Goal: Information Seeking & Learning: Understand process/instructions

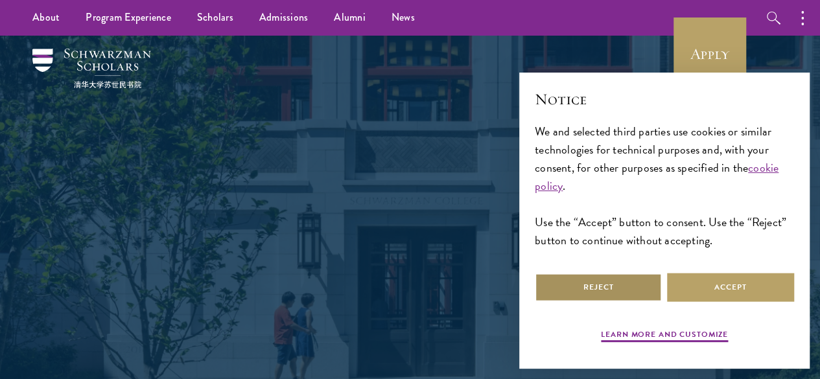
click at [578, 278] on button "Reject" at bounding box center [598, 287] width 127 height 29
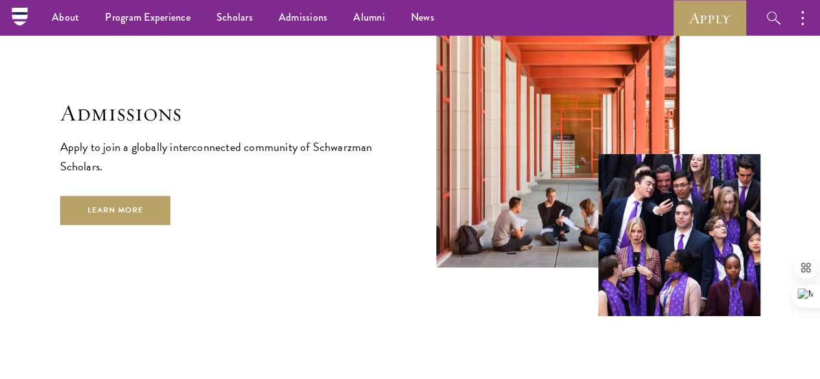
scroll to position [1944, 0]
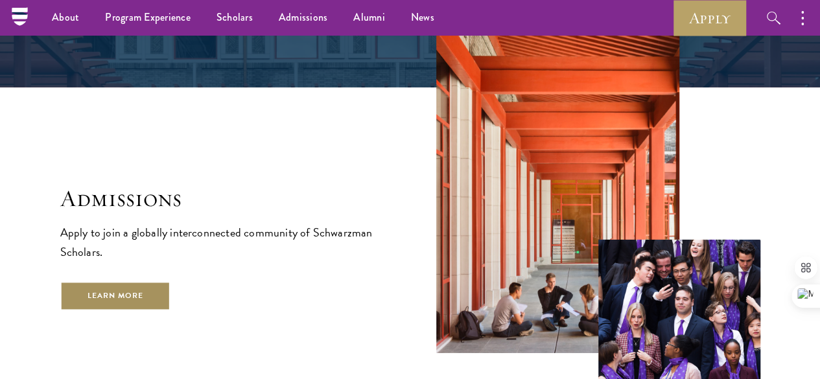
click at [171, 302] on link "Learn More" at bounding box center [115, 295] width 111 height 29
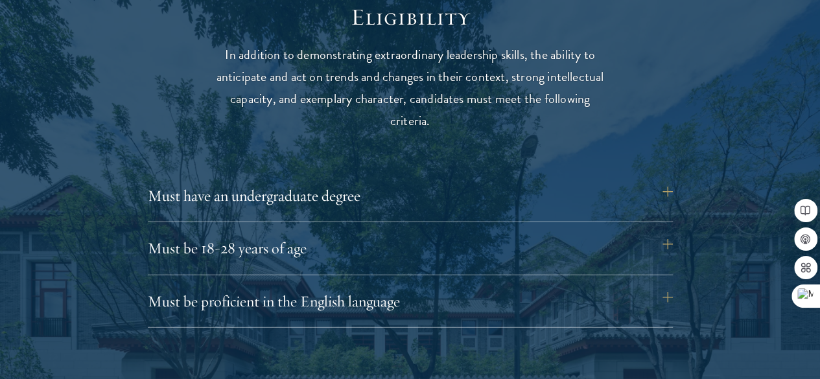
scroll to position [1746, 0]
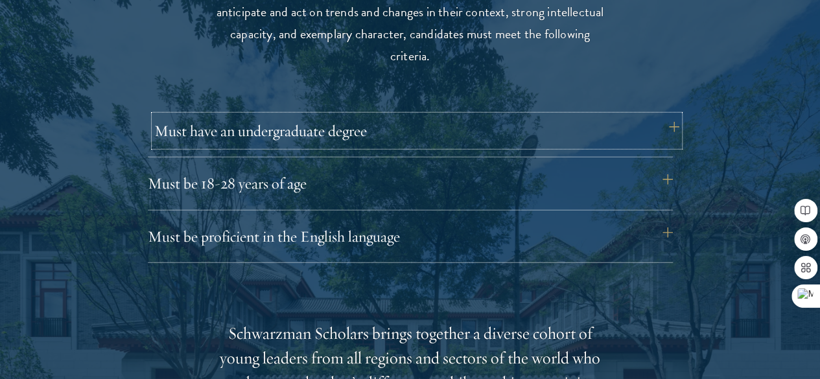
click at [665, 117] on button "Must have an undergraduate degree" at bounding box center [416, 130] width 525 height 31
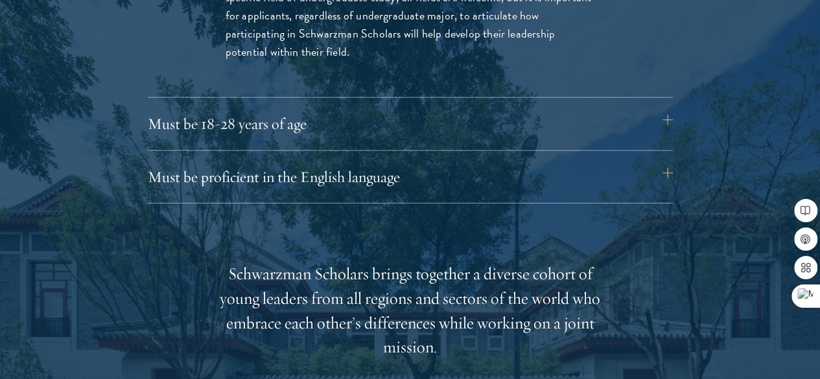
scroll to position [2005, 0]
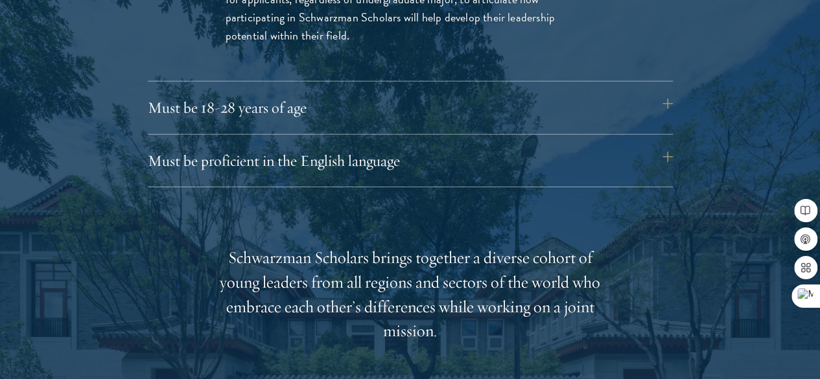
click at [682, 84] on div "Eligibility In addition to demonstrating extraordinary leadership skills, the a…" at bounding box center [410, 237] width 700 height 1116
click at [672, 92] on button "Must be 18-28 years of age" at bounding box center [416, 107] width 525 height 31
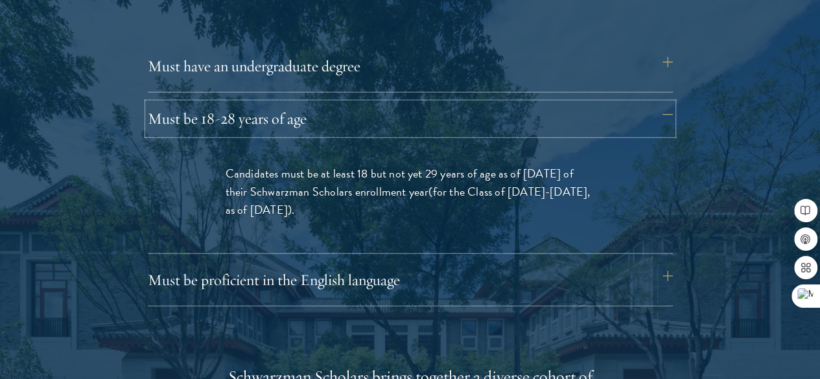
scroll to position [1875, 0]
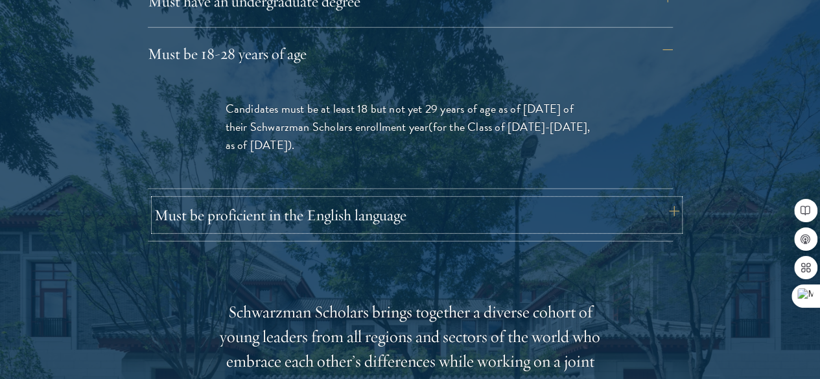
click at [671, 200] on button "Must be proficient in the English language" at bounding box center [416, 215] width 525 height 31
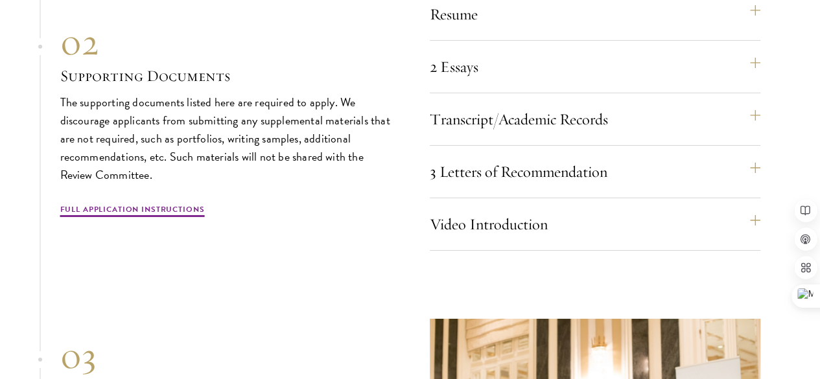
scroll to position [4728, 0]
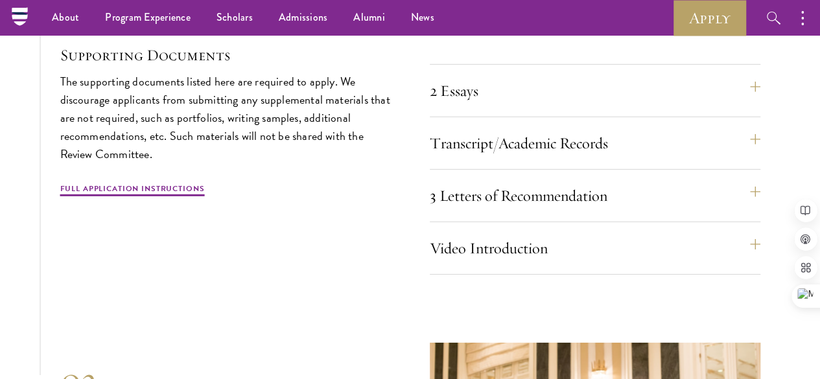
scroll to position [4447, 0]
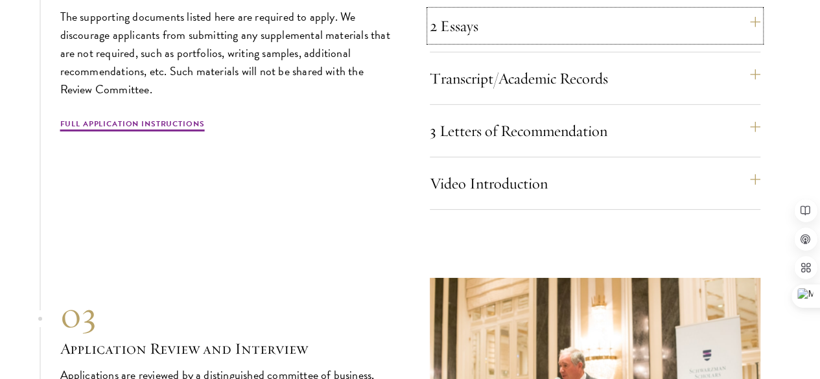
click at [758, 42] on button "2 Essays" at bounding box center [595, 25] width 331 height 31
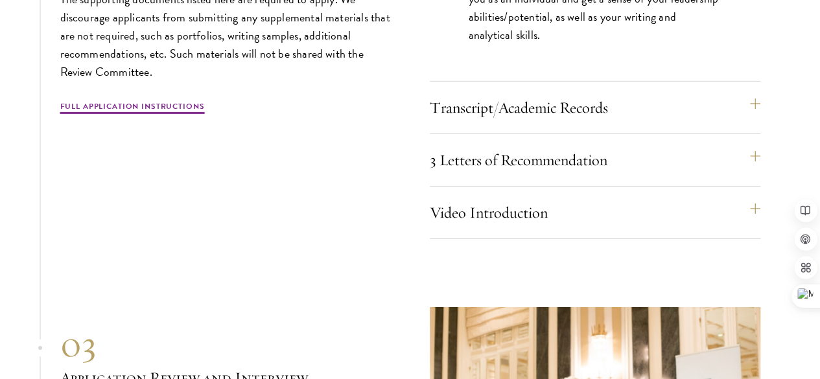
scroll to position [4577, 0]
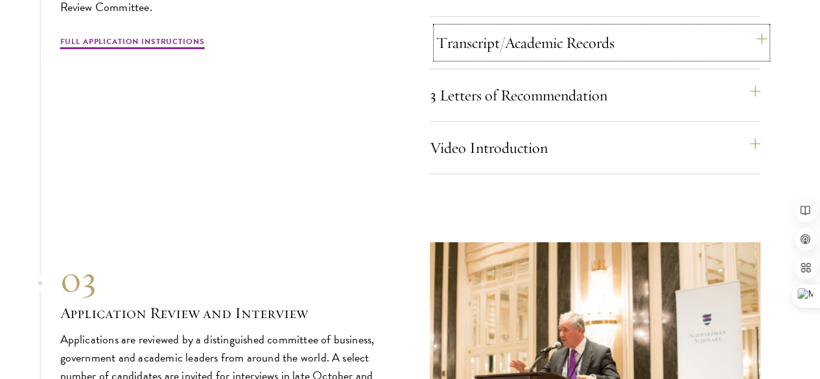
click at [756, 58] on button "Transcript/Academic Records" at bounding box center [601, 42] width 331 height 31
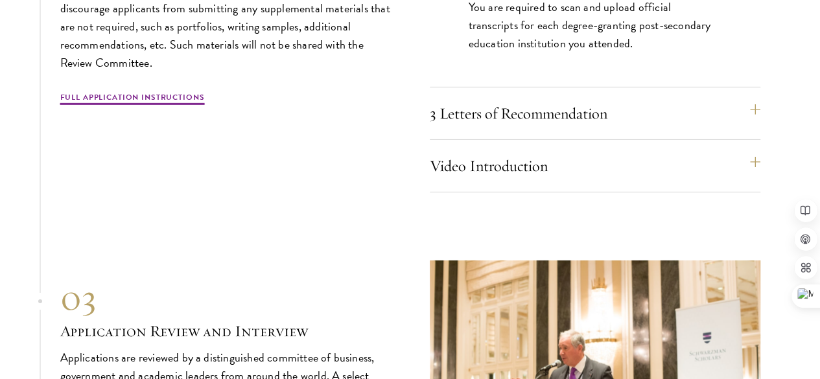
scroll to position [4512, 0]
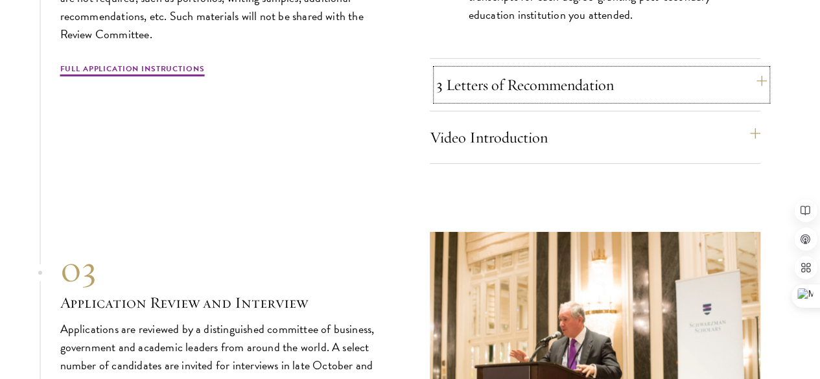
click at [755, 101] on button "3 Letters of Recommendation" at bounding box center [601, 84] width 331 height 31
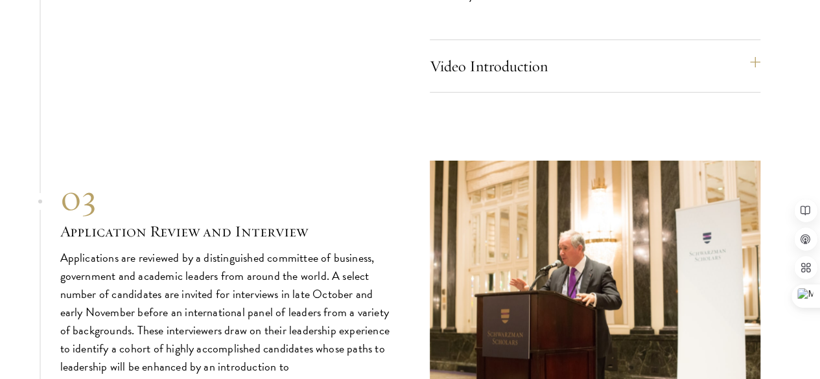
scroll to position [4642, 0]
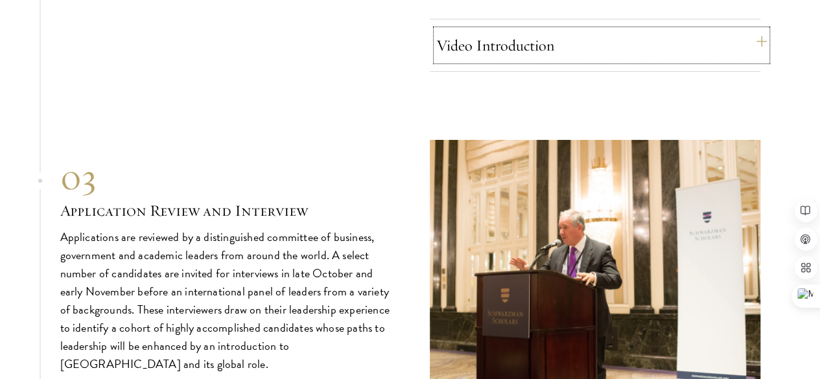
click at [755, 61] on button "Video Introduction" at bounding box center [601, 45] width 331 height 31
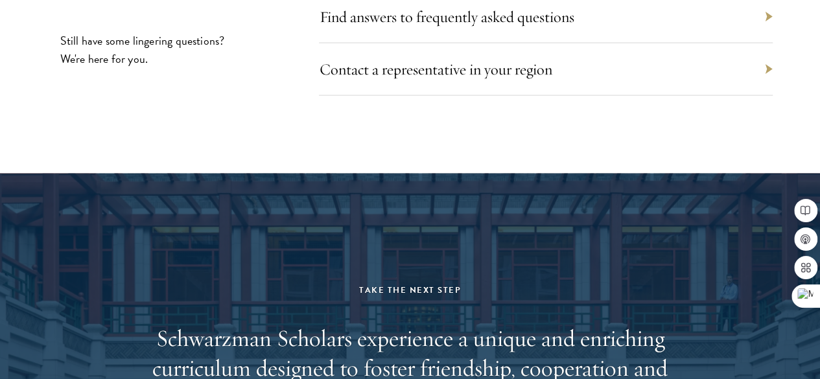
scroll to position [6328, 0]
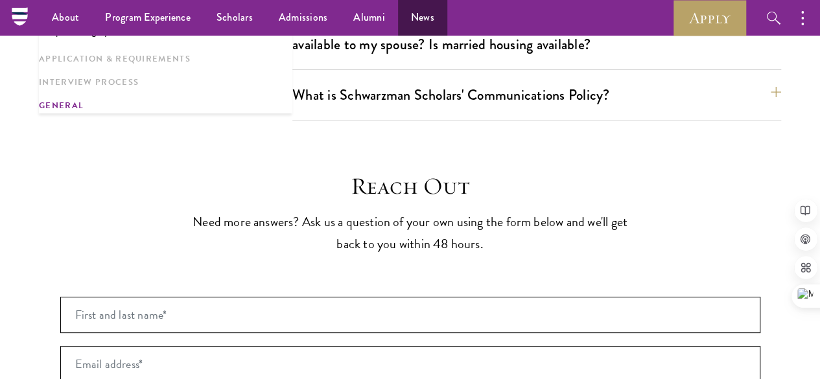
scroll to position [2577, 0]
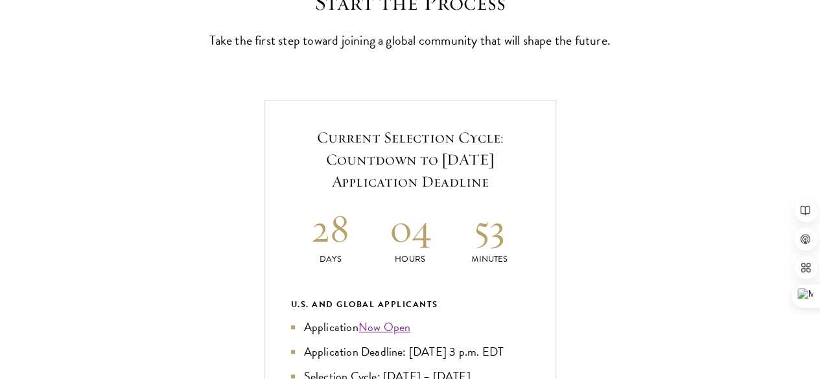
scroll to position [454, 0]
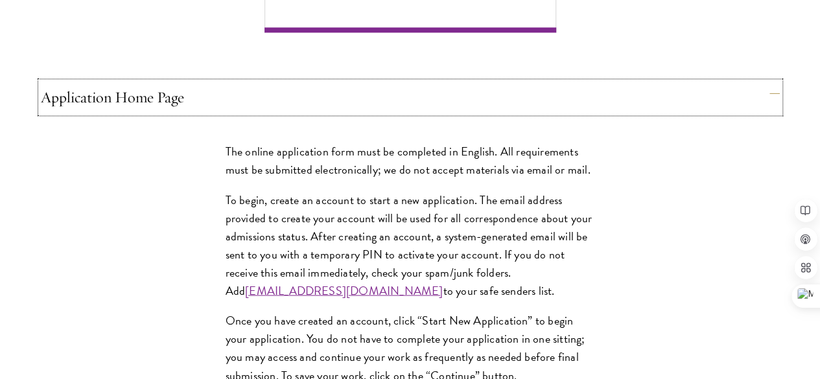
scroll to position [1102, 0]
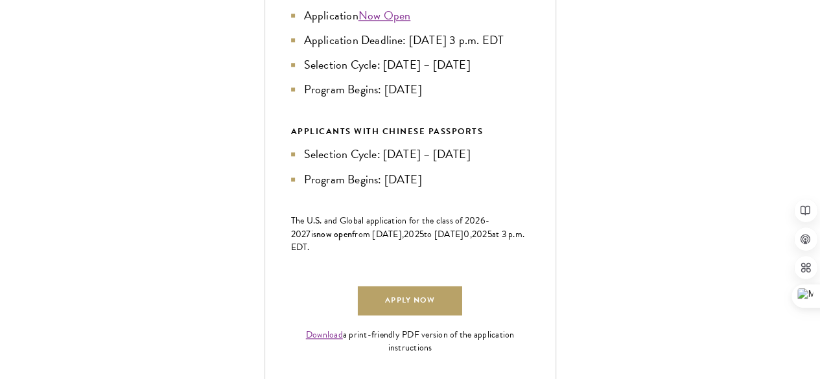
scroll to position [908, 0]
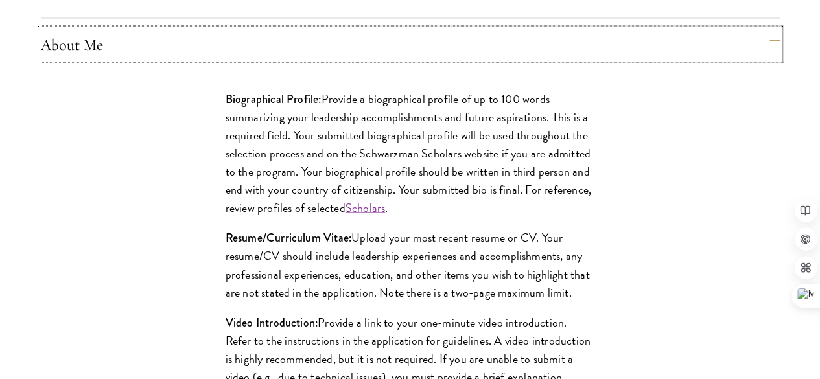
scroll to position [1232, 0]
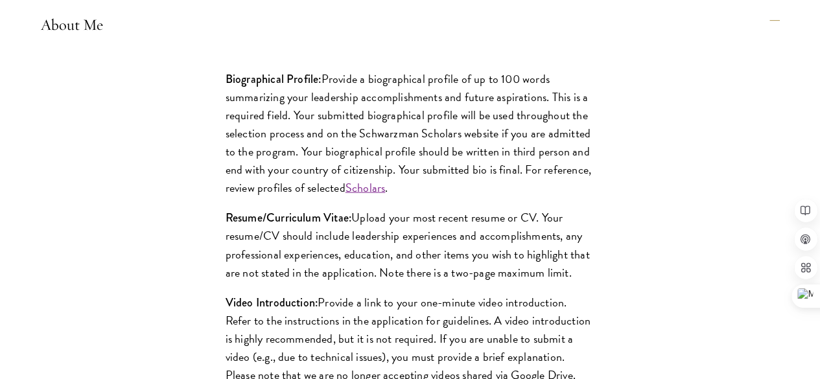
click at [410, 189] on div "Application Home Page The online application form must be completed in English.…" at bounding box center [410, 348] width 739 height 2182
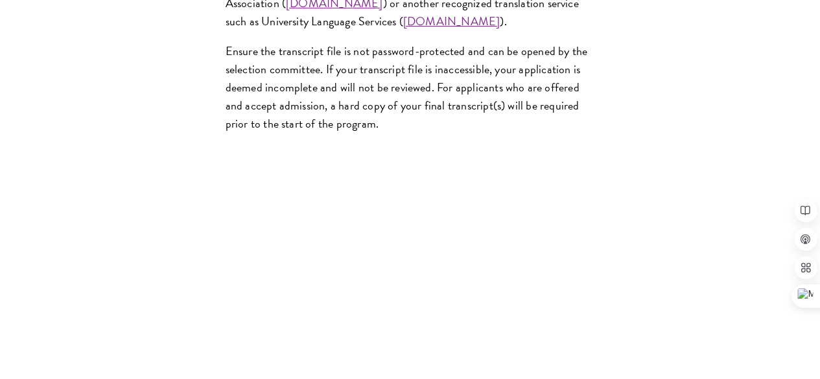
scroll to position [2334, 0]
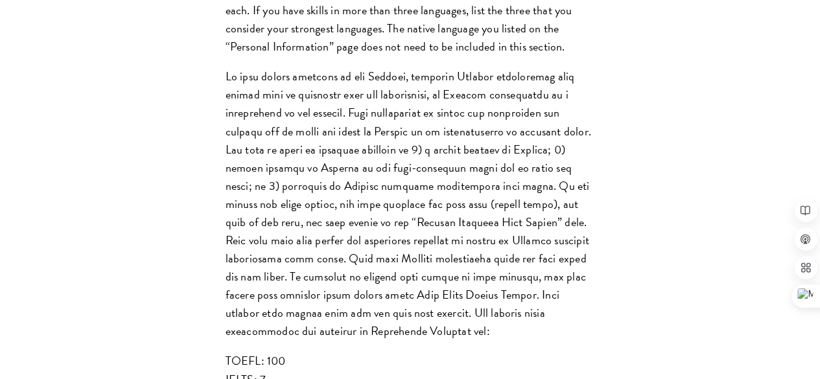
scroll to position [1427, 0]
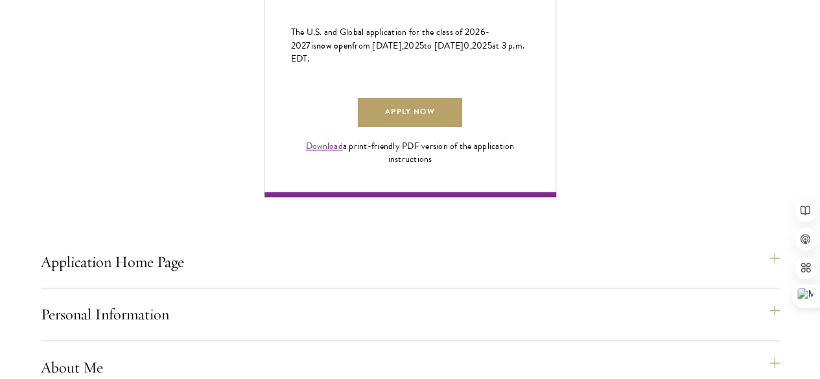
scroll to position [973, 0]
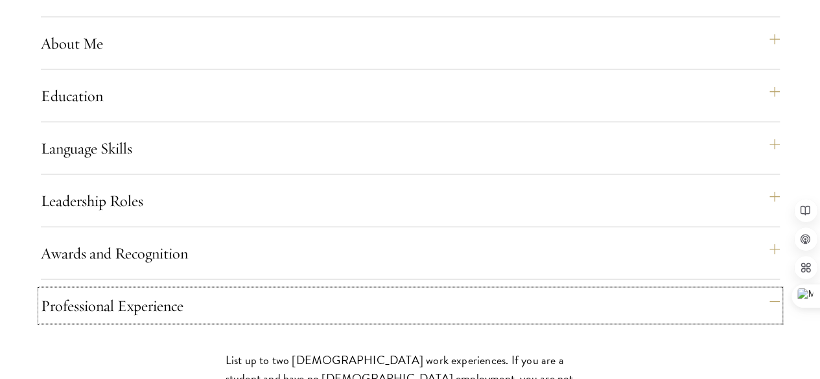
scroll to position [1297, 0]
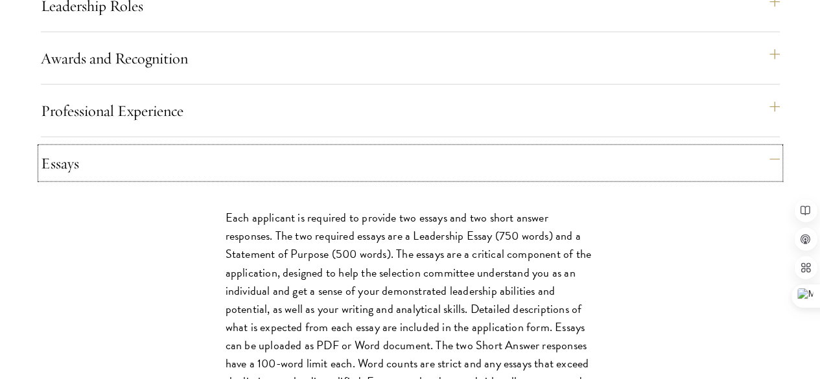
scroll to position [1427, 0]
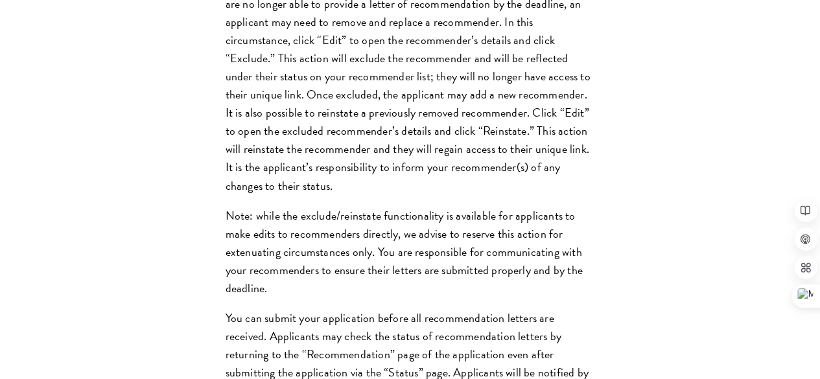
scroll to position [2140, 0]
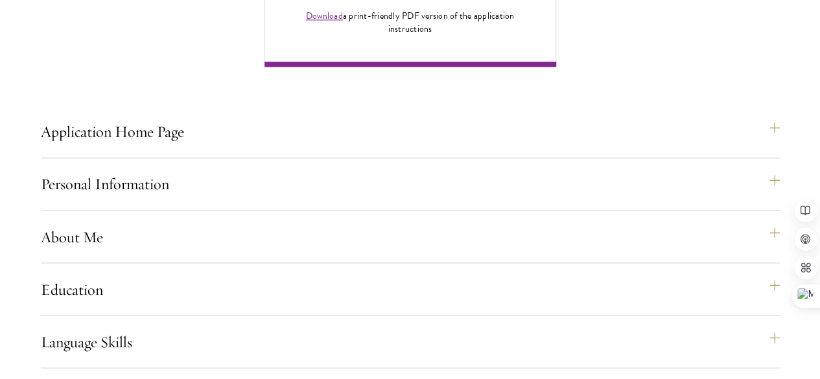
scroll to position [1038, 0]
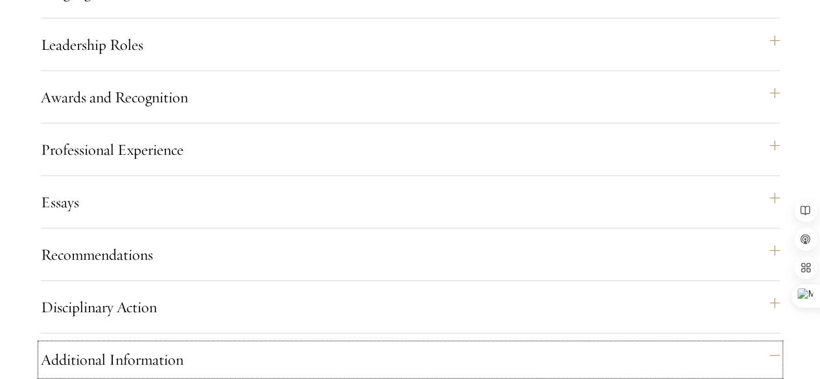
scroll to position [1491, 0]
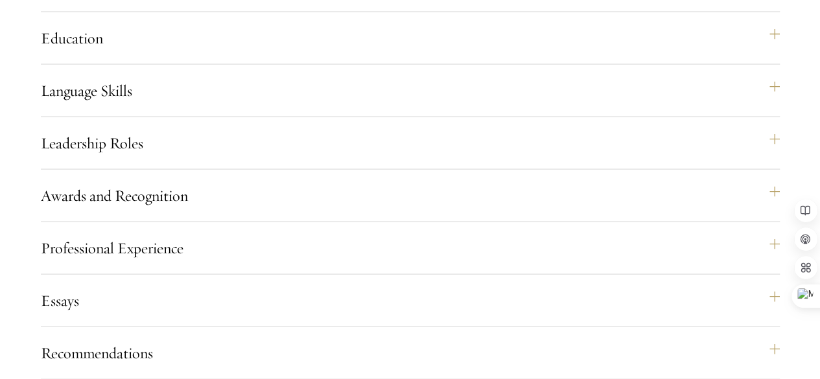
scroll to position [1297, 0]
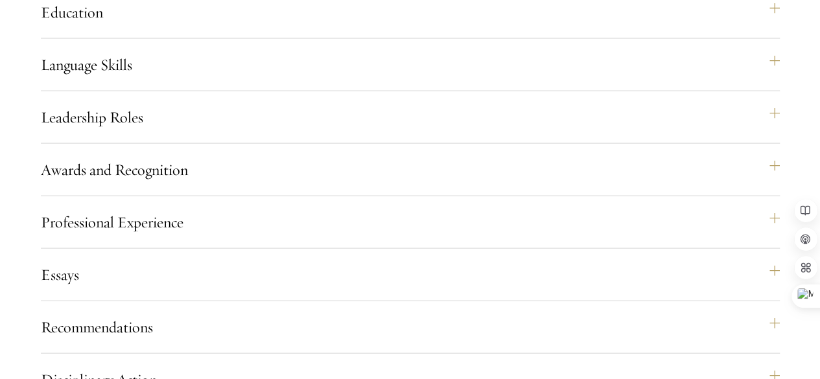
click at [410, 173] on div "Application Home Page The online application form must be completed in English.…" at bounding box center [410, 79] width 739 height 1775
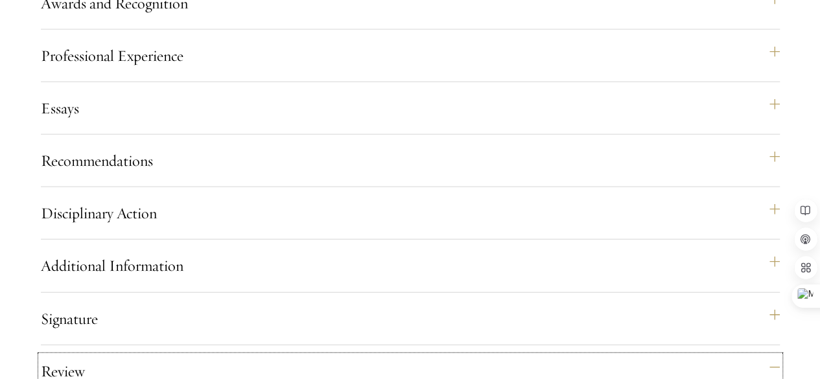
scroll to position [1491, 0]
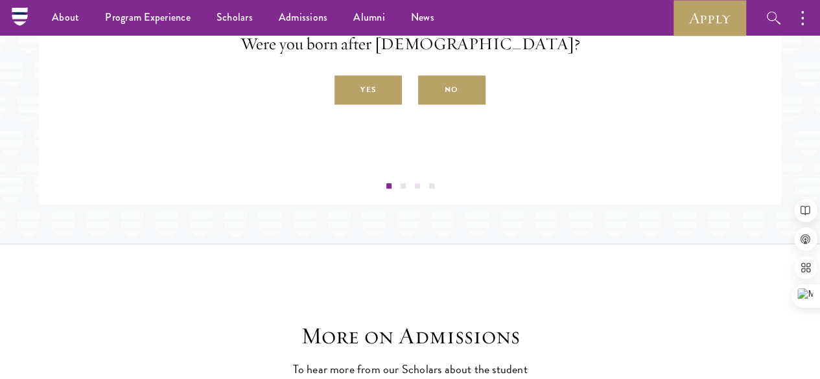
scroll to position [2414, 0]
